Goal: Contribute content: Add original content to the website for others to see

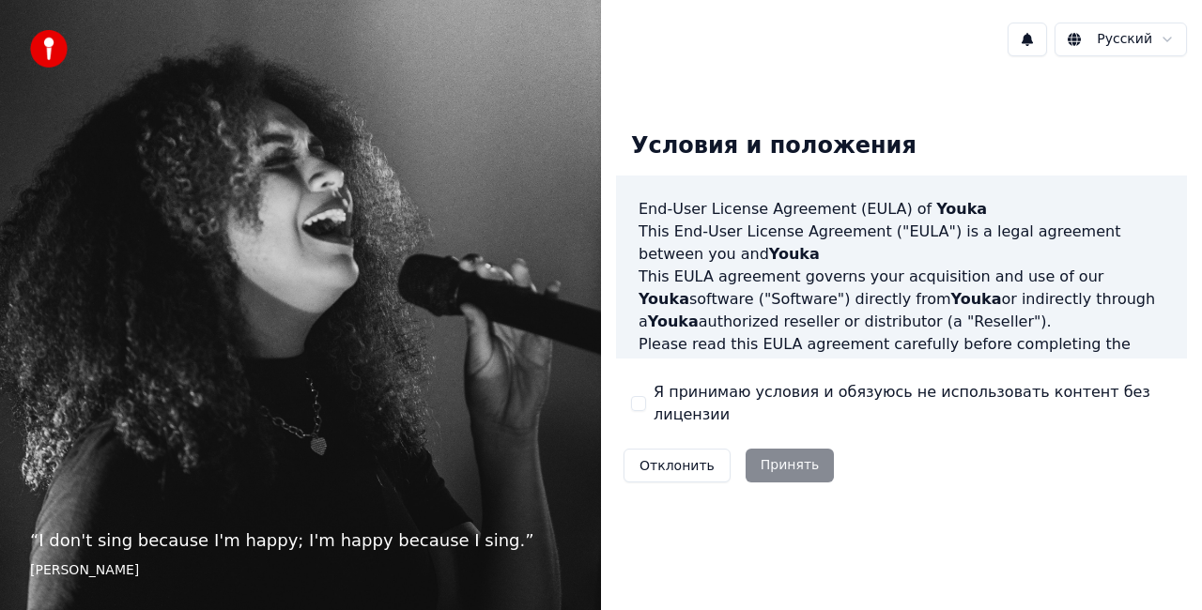
click at [639, 400] on button "Я принимаю условия и обязуюсь не использовать контент без лицензии" at bounding box center [638, 403] width 15 height 15
click at [783, 453] on button "Принять" at bounding box center [789, 466] width 89 height 34
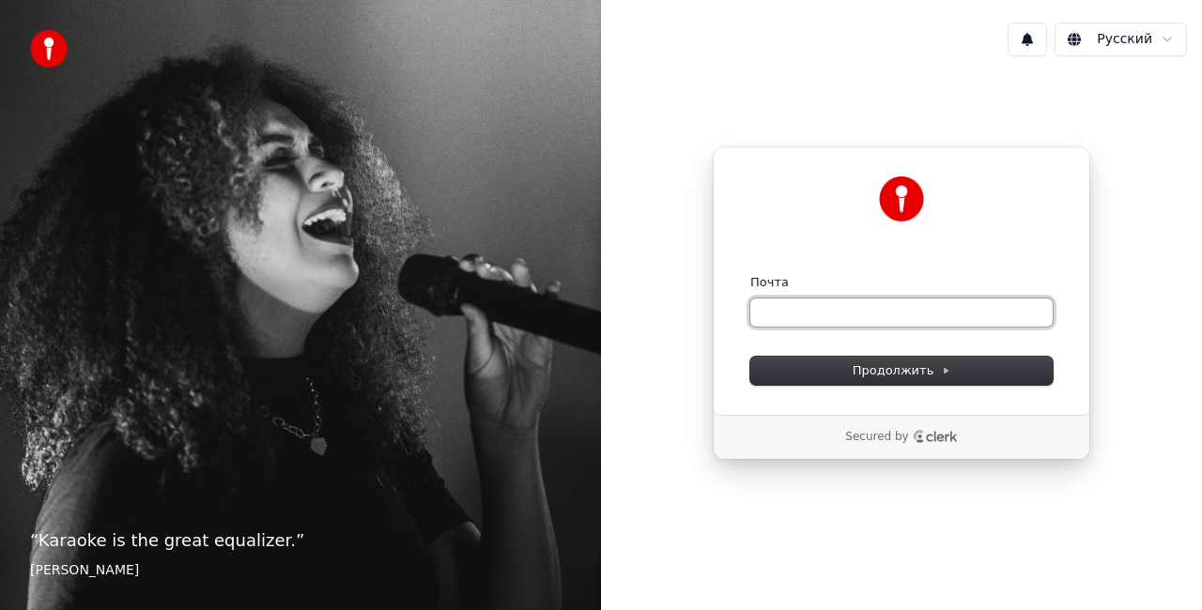
click at [803, 307] on input "Почта" at bounding box center [901, 313] width 302 height 28
type input "*"
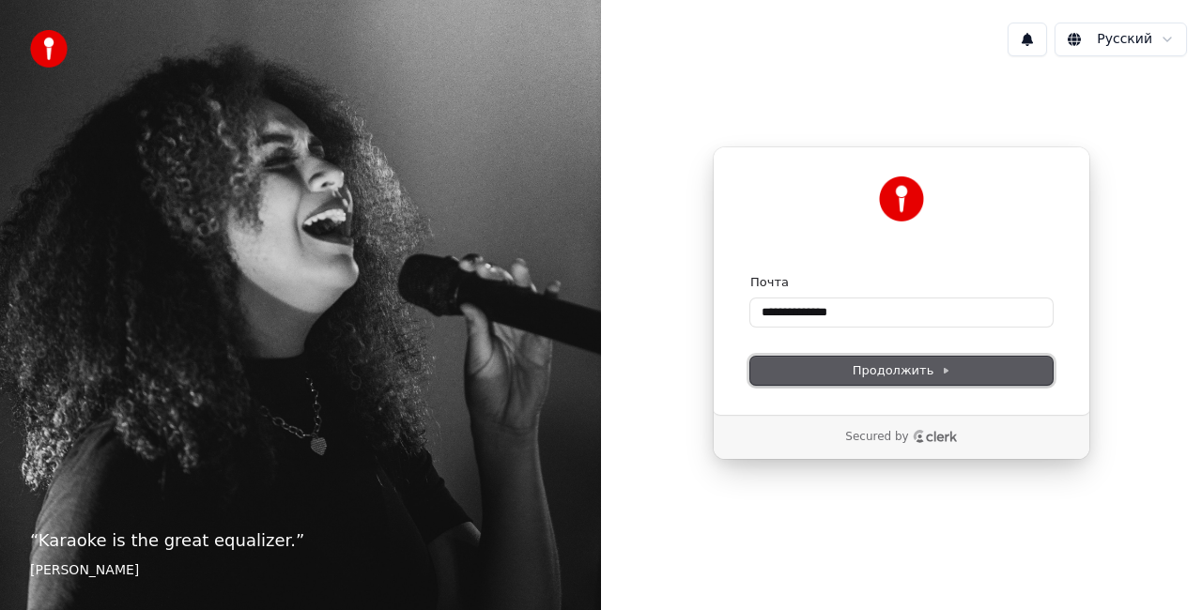
click at [876, 365] on span "Продолжить" at bounding box center [901, 370] width 99 height 17
type input "**********"
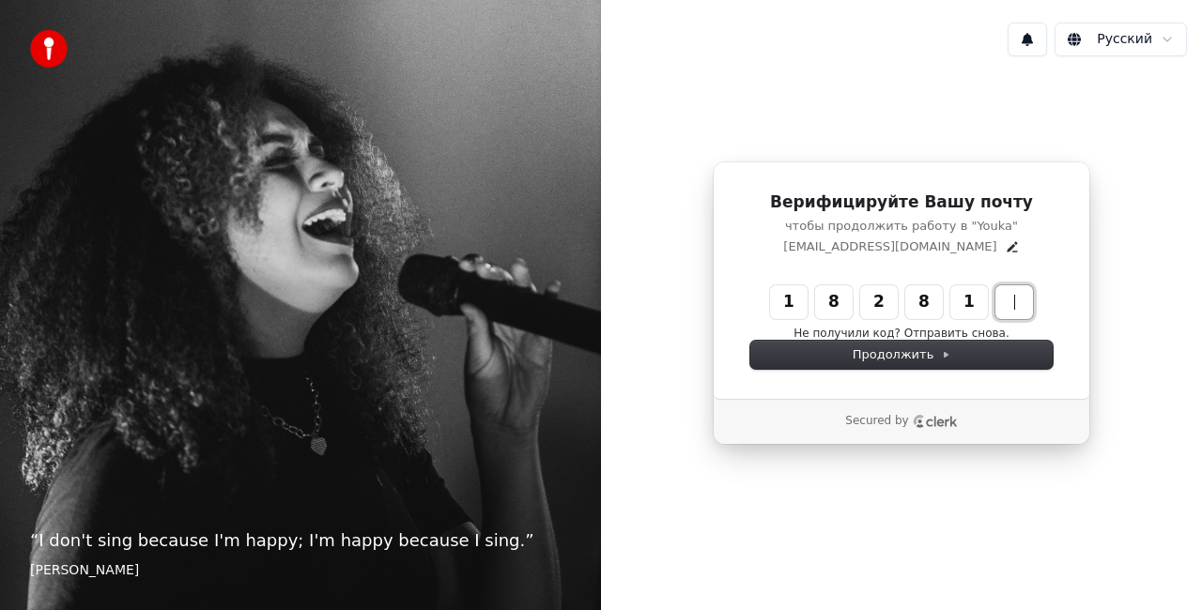
type input "******"
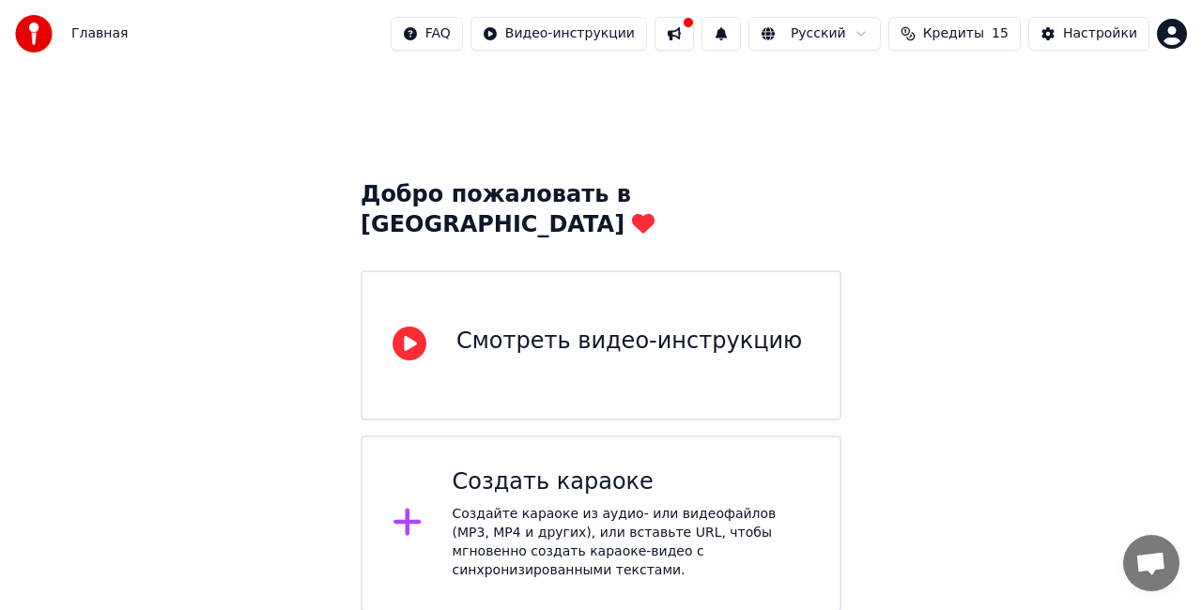
click at [406, 327] on icon at bounding box center [409, 344] width 34 height 34
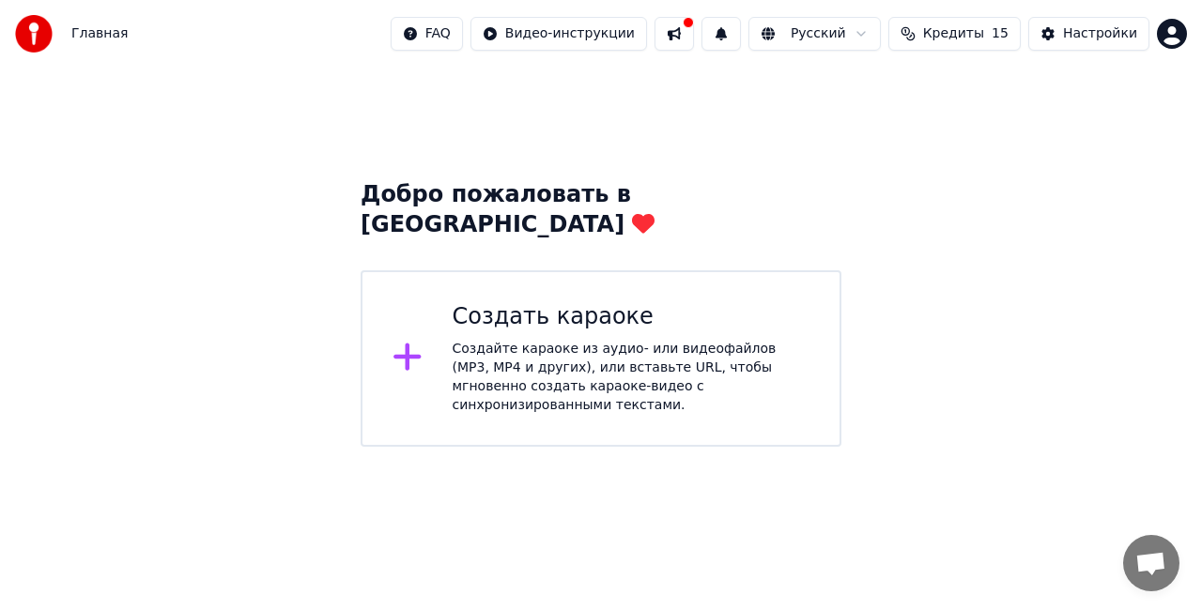
click at [408, 344] on icon at bounding box center [406, 357] width 27 height 27
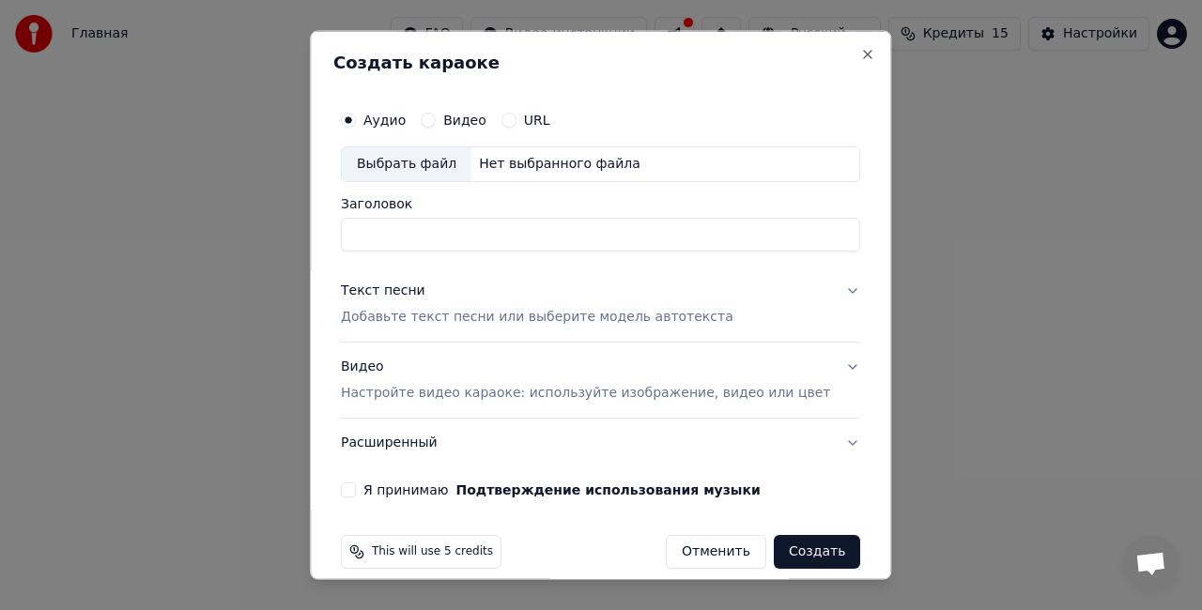
click at [476, 116] on label "Видео" at bounding box center [464, 120] width 43 height 13
click at [436, 116] on button "Видео" at bounding box center [428, 120] width 15 height 15
click at [381, 122] on div "Аудио" at bounding box center [373, 120] width 65 height 15
click at [356, 121] on button "Аудио" at bounding box center [348, 120] width 15 height 15
click at [810, 443] on button "Расширенный" at bounding box center [600, 442] width 519 height 49
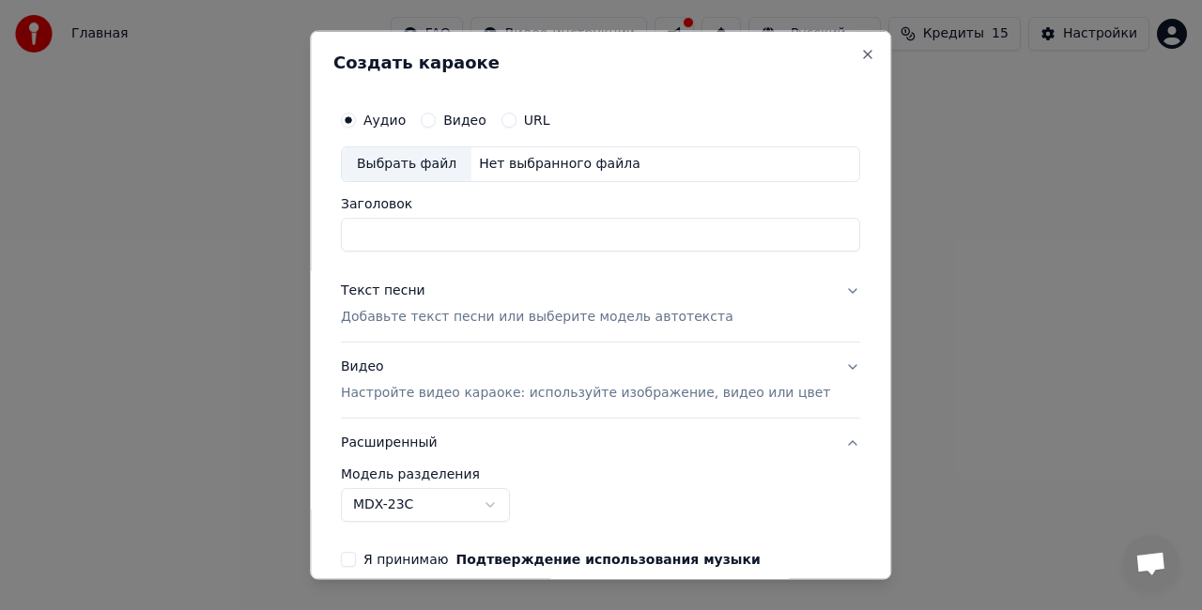
click at [812, 443] on button "Расширенный" at bounding box center [600, 442] width 519 height 49
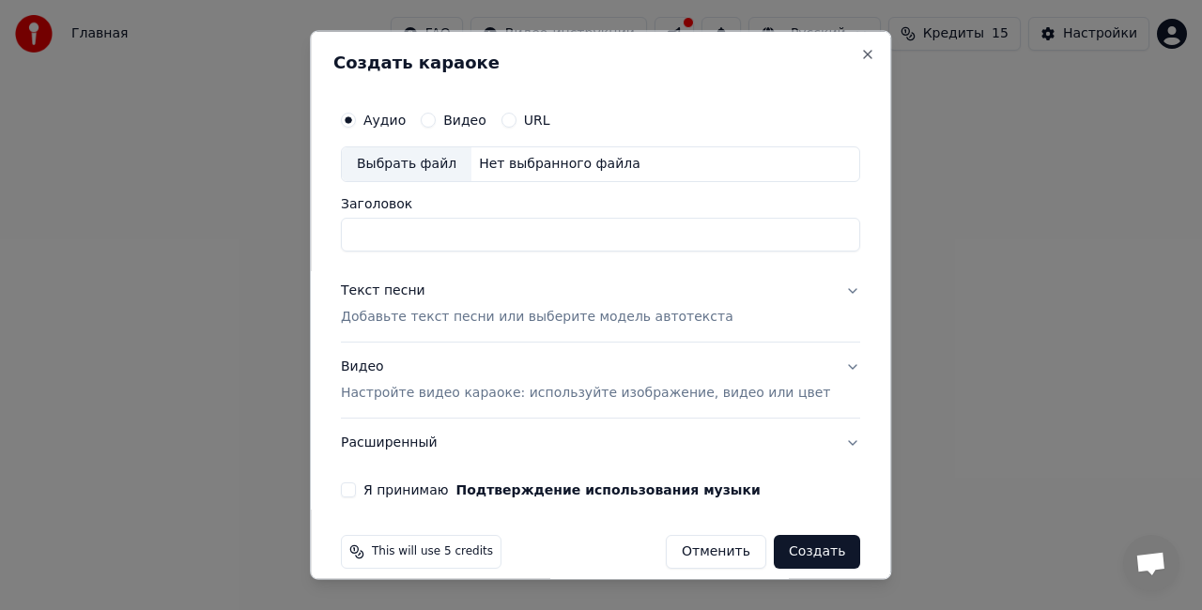
click at [814, 360] on button "Видео Настройте видео караоке: используйте изображение, видео или цвет" at bounding box center [600, 379] width 519 height 75
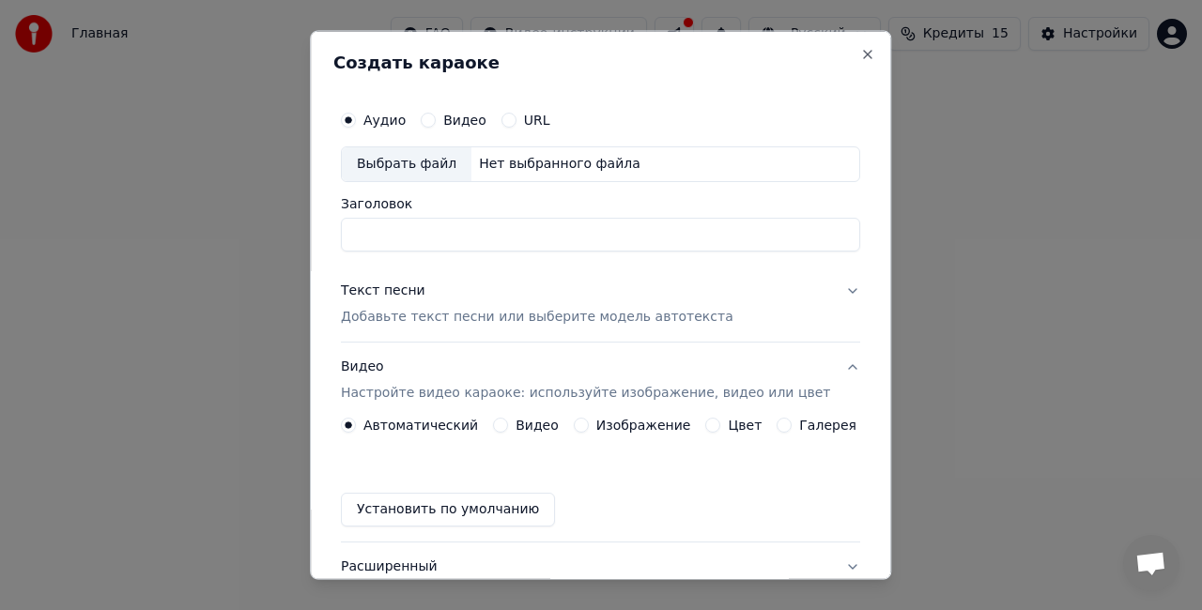
click at [440, 233] on input "Заголовок" at bounding box center [600, 234] width 519 height 34
click at [436, 119] on button "Видео" at bounding box center [428, 120] width 15 height 15
click at [569, 159] on div "Нет выбранного файла" at bounding box center [559, 164] width 176 height 19
click at [494, 236] on input "Заголовок" at bounding box center [600, 234] width 519 height 34
click at [405, 160] on div "Выбрать файл" at bounding box center [407, 164] width 130 height 34
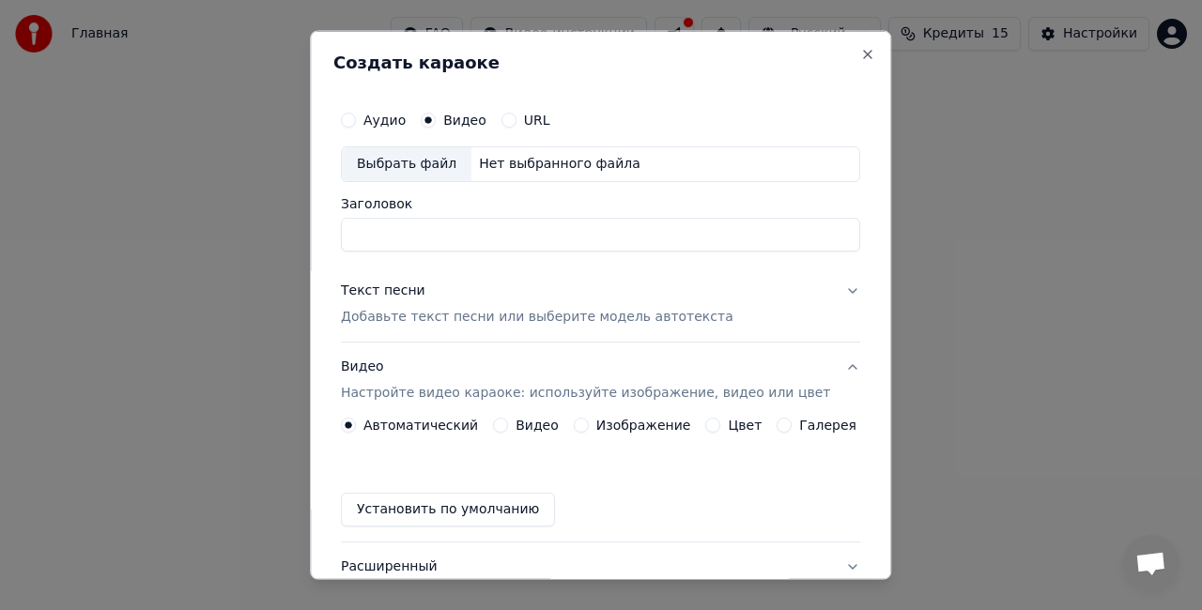
click at [521, 115] on div "URL" at bounding box center [525, 120] width 49 height 15
click at [516, 115] on button "URL" at bounding box center [508, 120] width 15 height 15
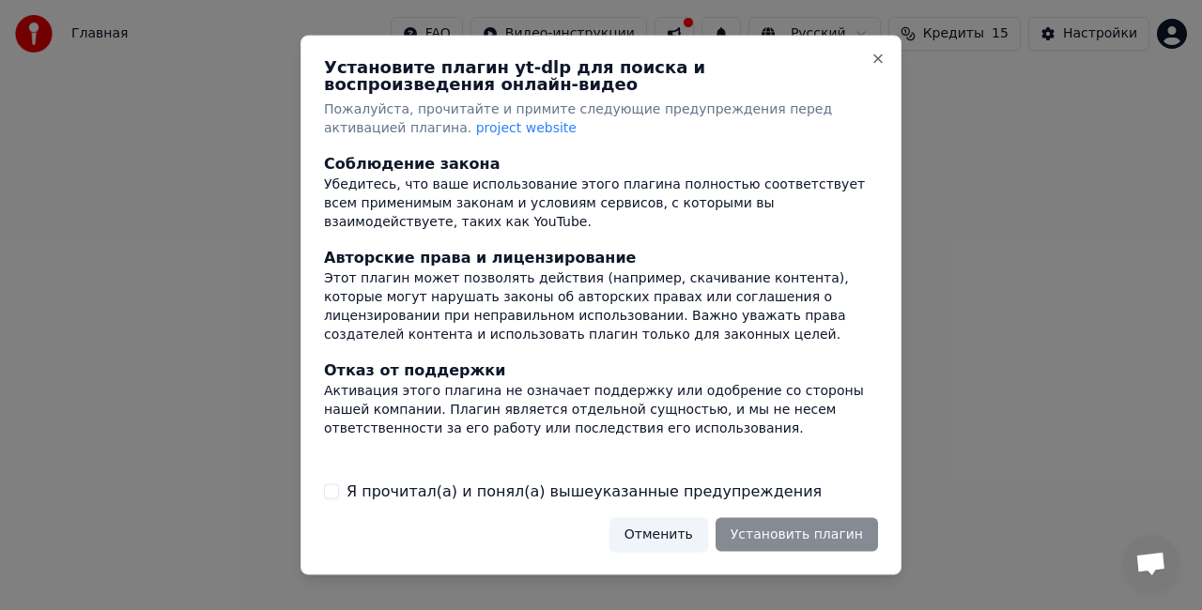
click at [328, 484] on button "Я прочитал(а) и понял(а) вышеуказанные предупреждения" at bounding box center [331, 490] width 15 height 15
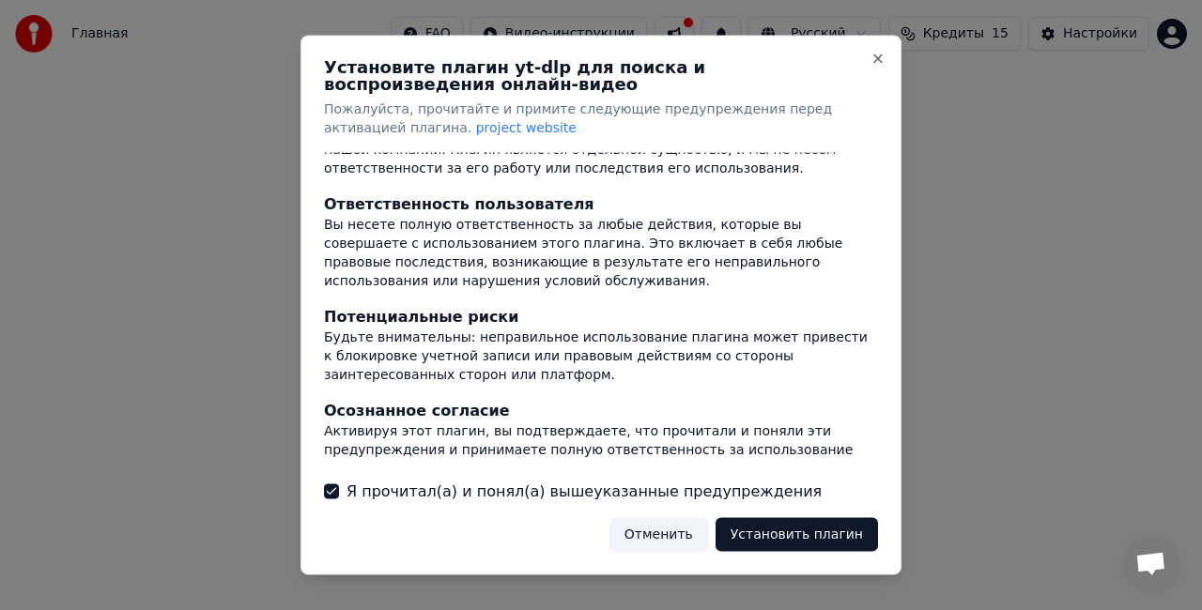
scroll to position [262, 0]
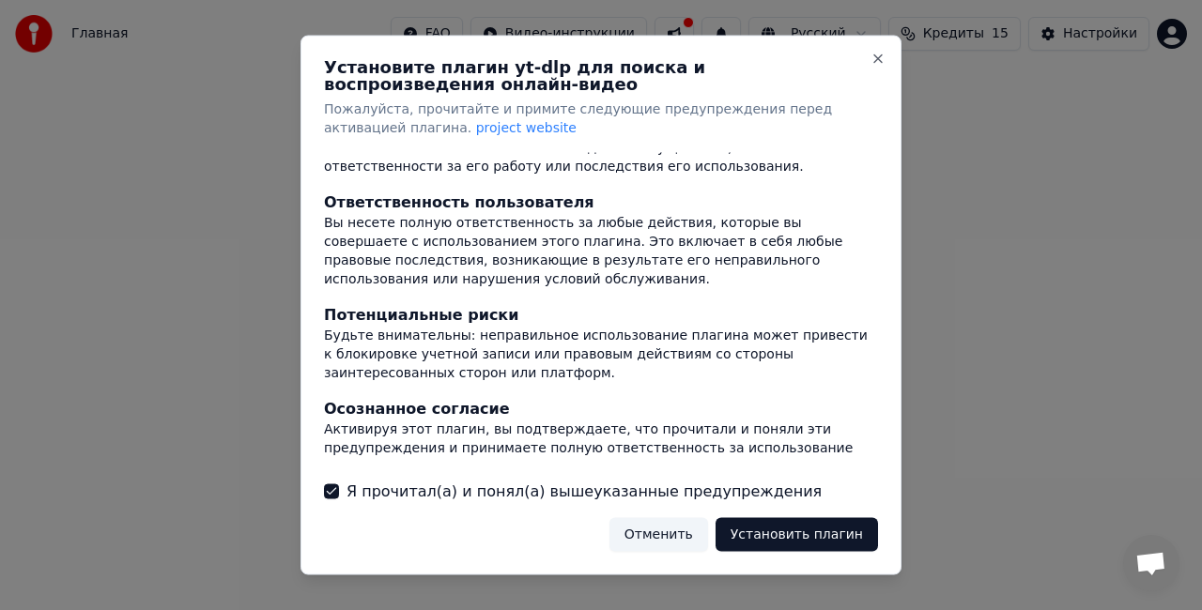
click at [801, 528] on button "Установить плагин" at bounding box center [796, 534] width 162 height 34
